Goal: Task Accomplishment & Management: Use online tool/utility

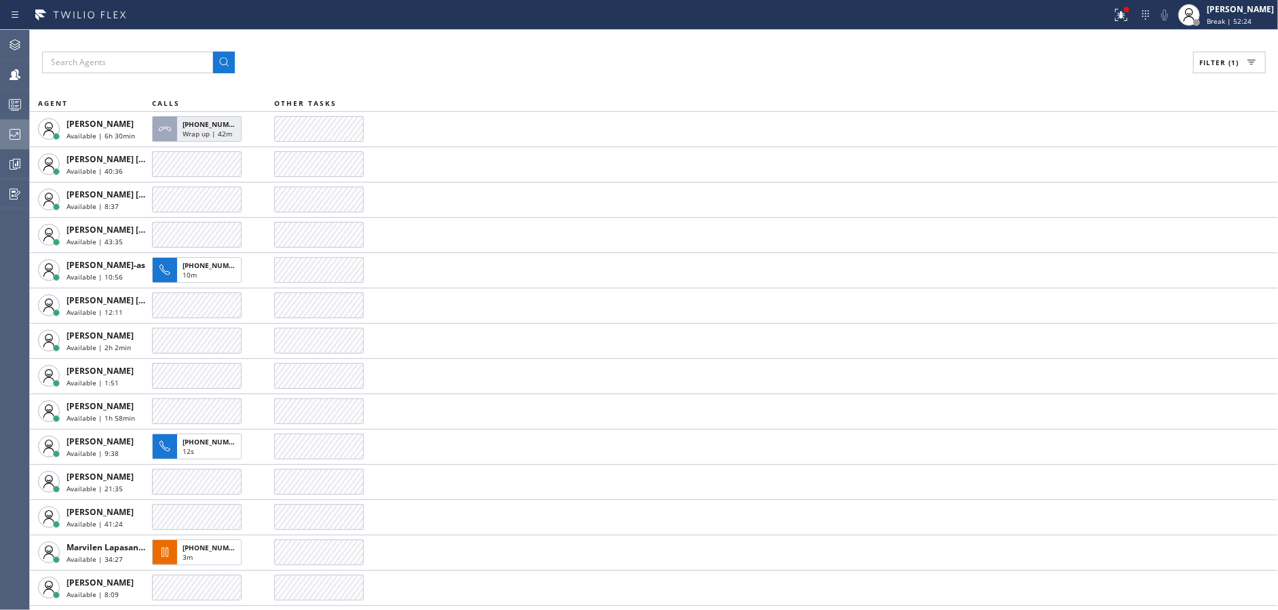
click at [16, 136] on icon at bounding box center [15, 134] width 16 height 16
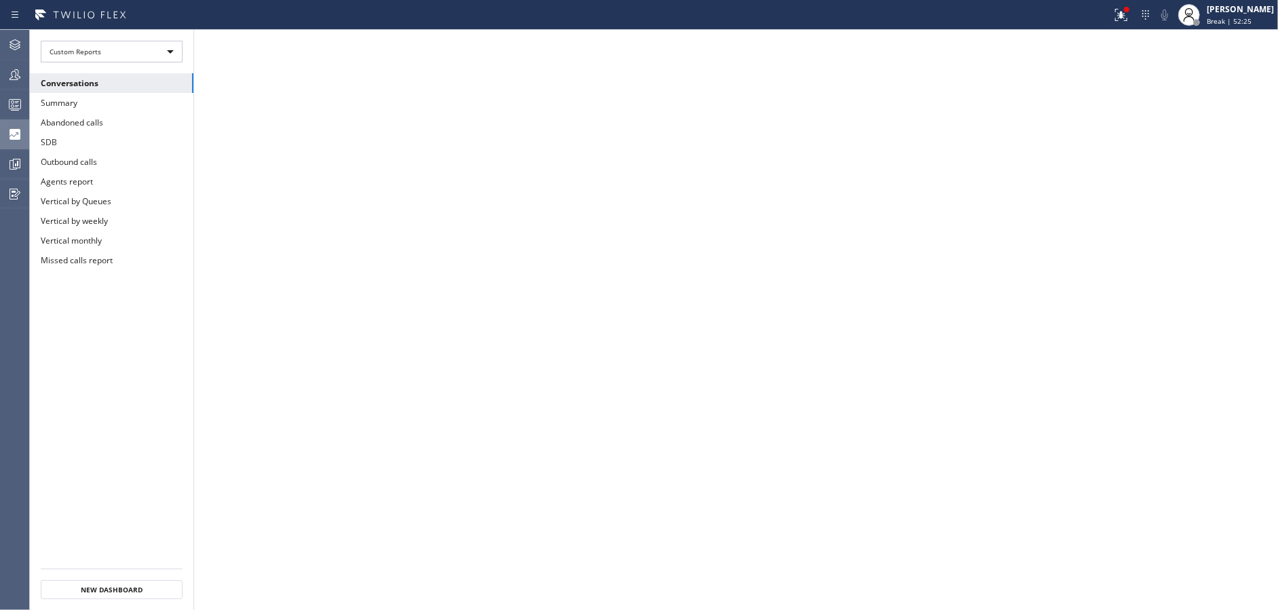
click at [16, 136] on icon at bounding box center [14, 134] width 11 height 11
click at [1129, 18] on icon at bounding box center [1121, 15] width 16 height 16
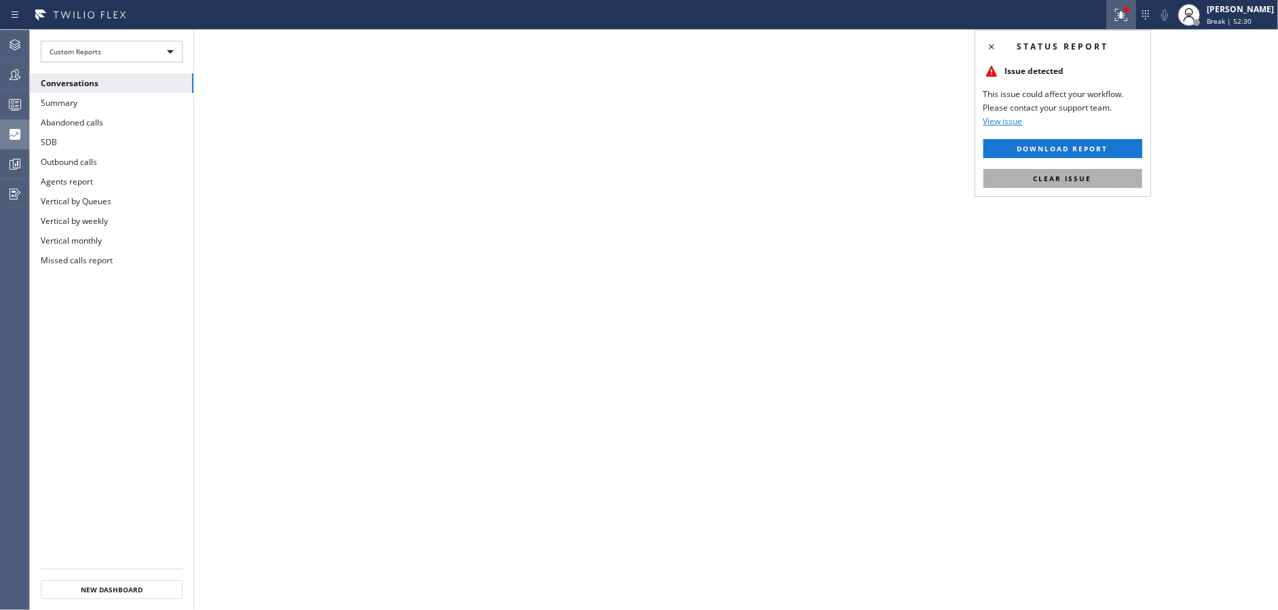
click at [1046, 187] on button "Clear issue" at bounding box center [1062, 178] width 159 height 19
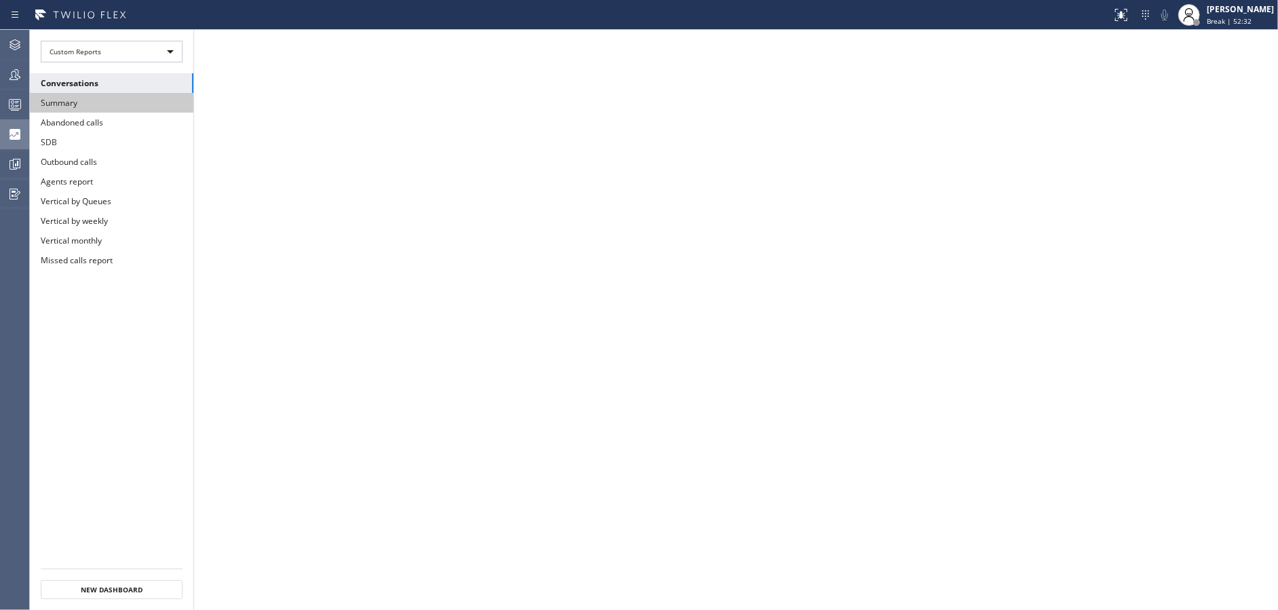
click at [138, 106] on button "Summary" at bounding box center [112, 103] width 164 height 20
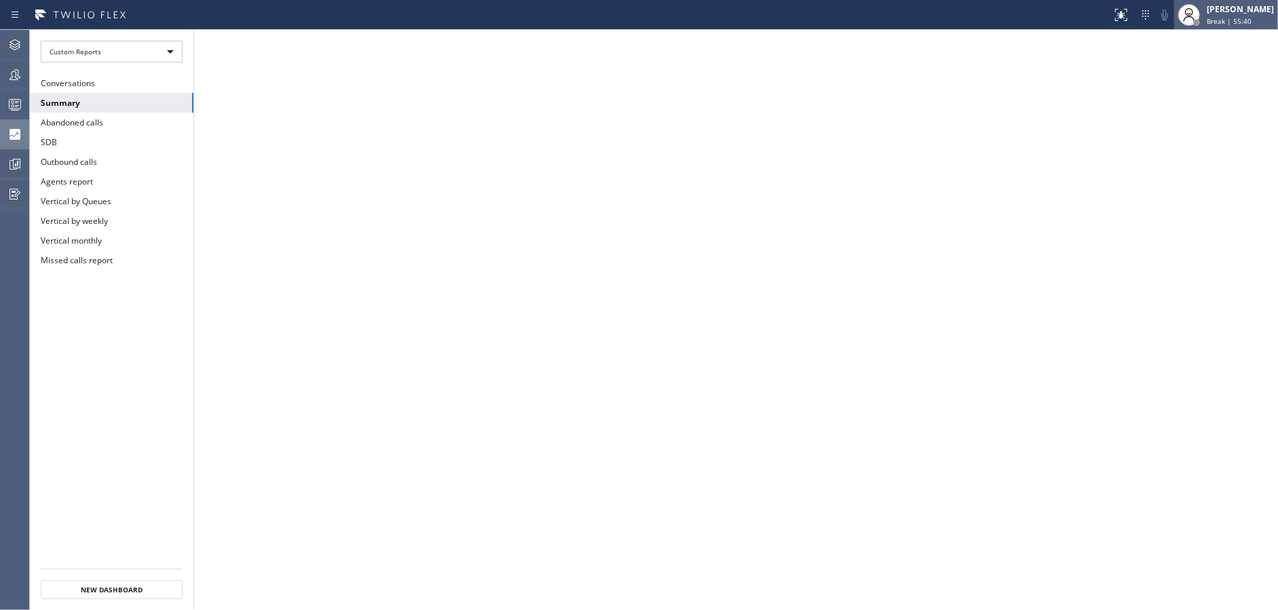
click at [1224, 17] on span "Break | 55:40" at bounding box center [1228, 20] width 45 height 9
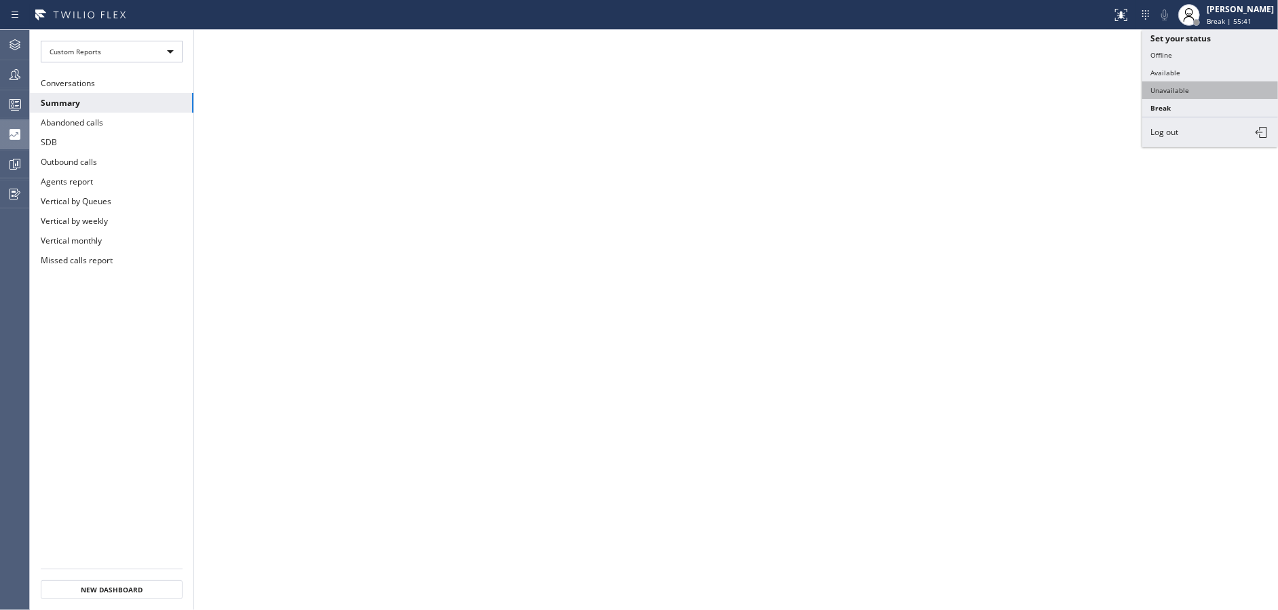
click at [1206, 89] on button "Unavailable" at bounding box center [1210, 90] width 136 height 18
